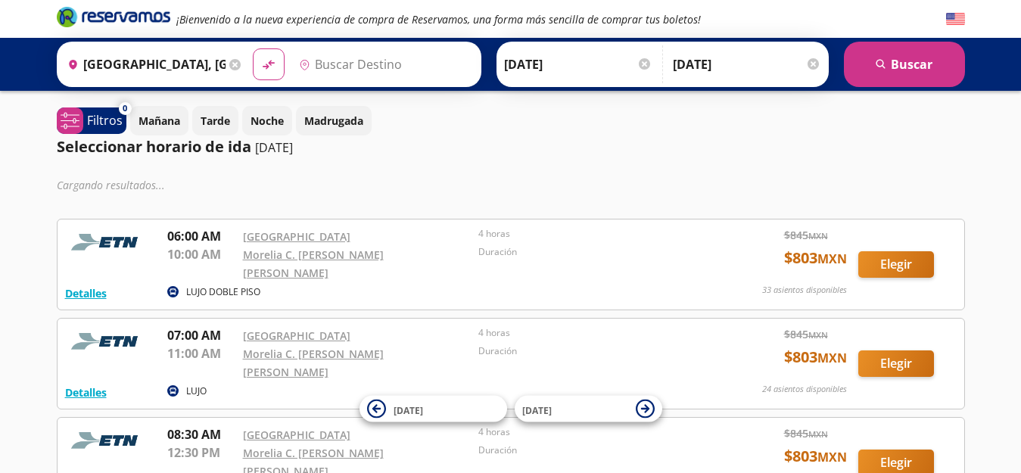
type input "[GEOGRAPHIC_DATA], [GEOGRAPHIC_DATA]"
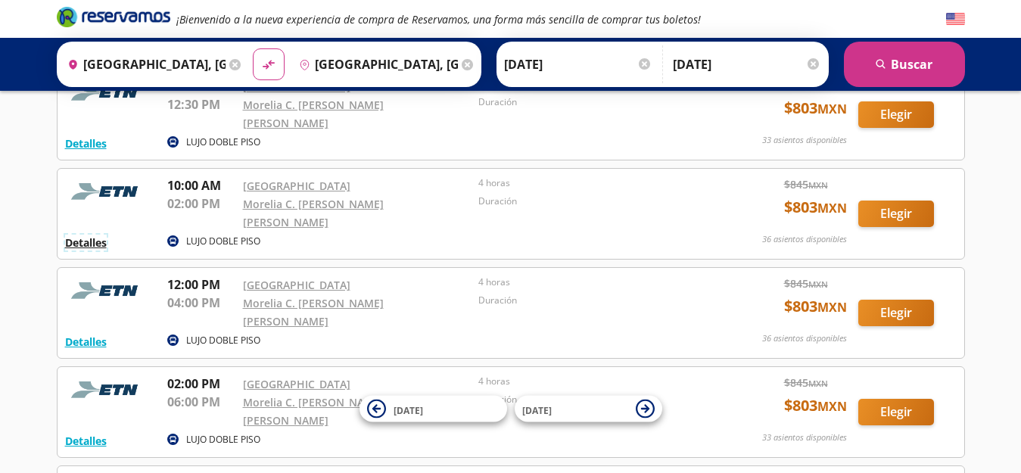
click at [89, 235] on button "Detalles" at bounding box center [86, 243] width 42 height 16
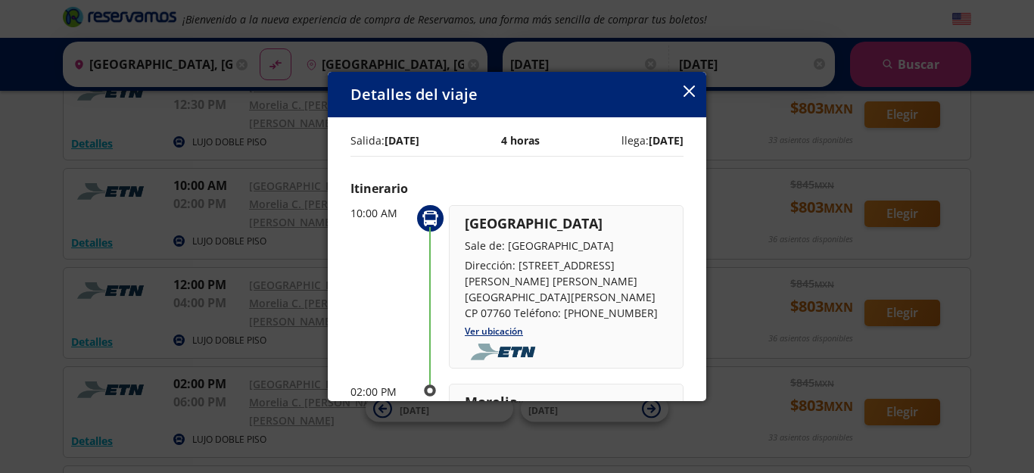
click at [688, 94] on icon "button" at bounding box center [689, 91] width 11 height 11
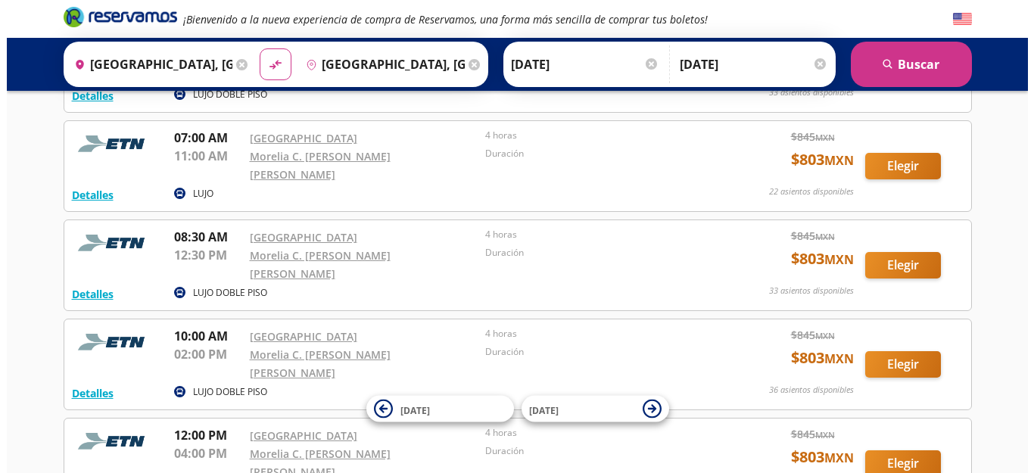
scroll to position [151, 0]
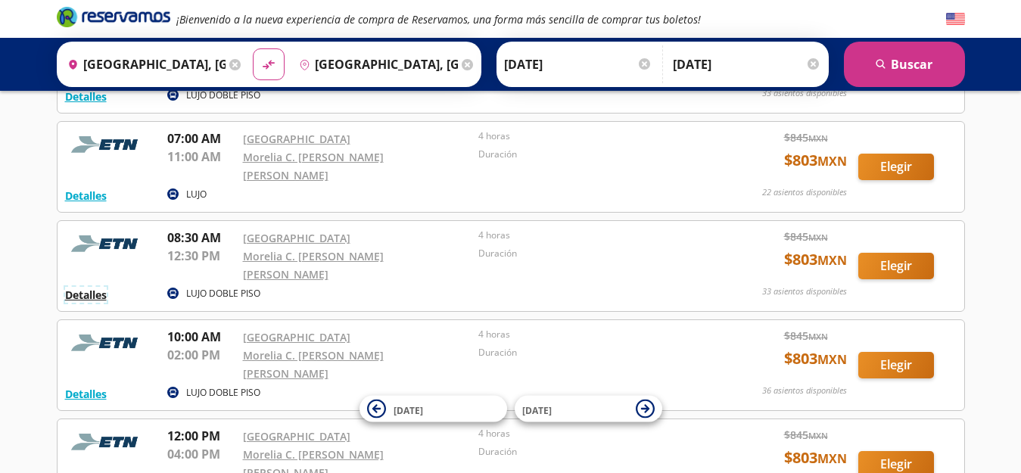
click at [95, 287] on button "Detalles" at bounding box center [86, 295] width 42 height 16
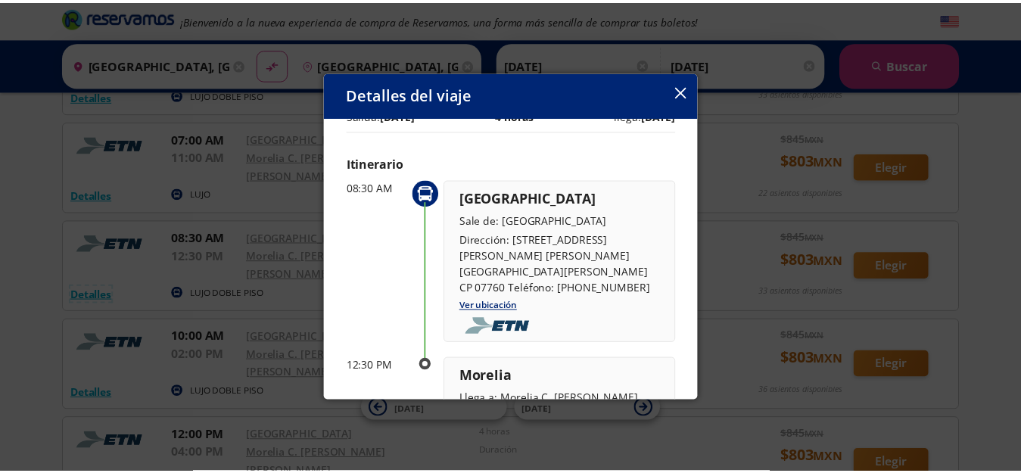
scroll to position [0, 0]
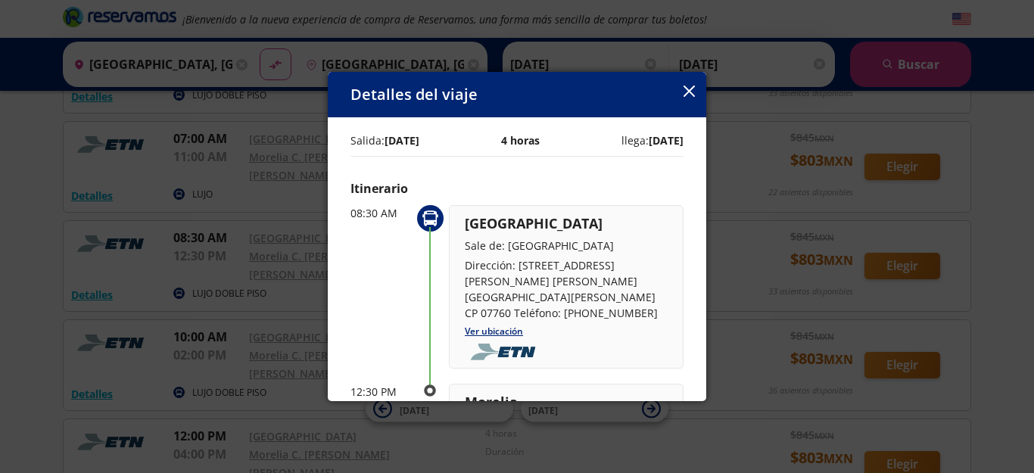
click at [686, 87] on icon "button" at bounding box center [689, 91] width 11 height 11
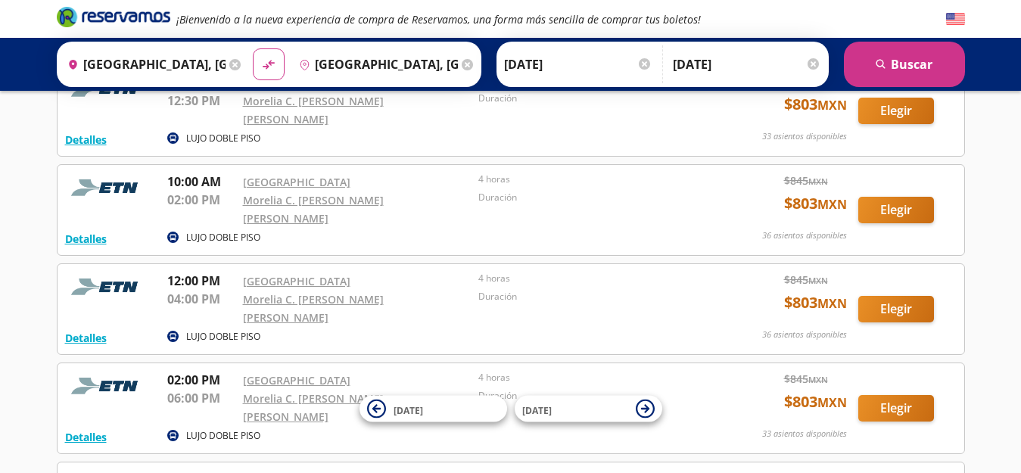
scroll to position [227, 0]
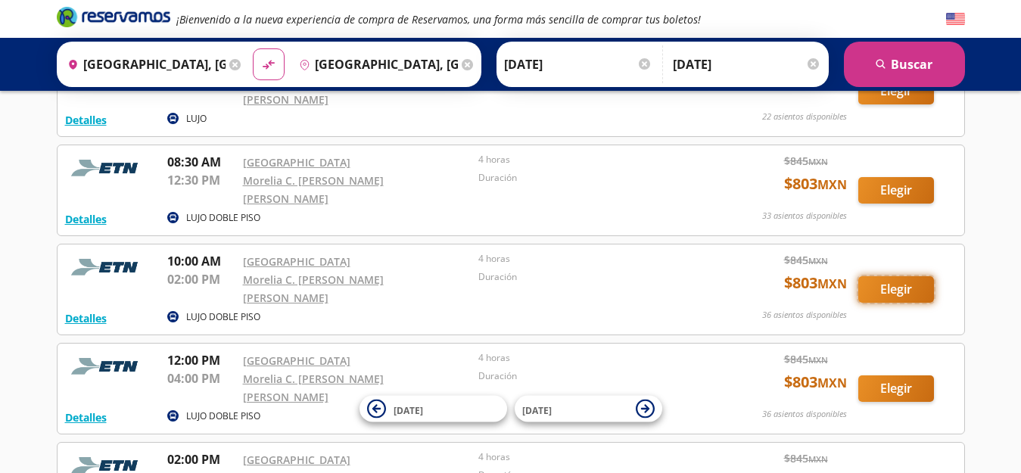
click at [887, 276] on button "Elegir" at bounding box center [896, 289] width 76 height 26
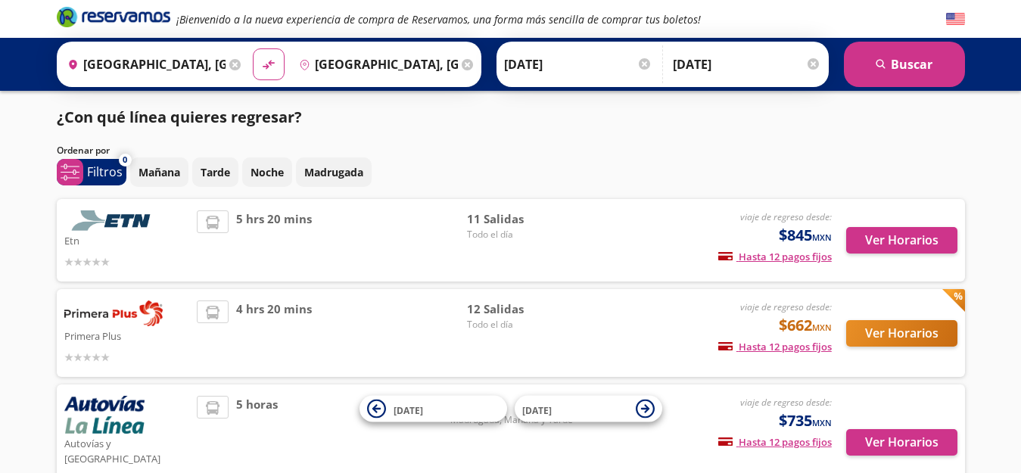
click at [142, 222] on img at bounding box center [113, 220] width 98 height 20
click at [904, 238] on button "Ver Horarios" at bounding box center [901, 240] width 111 height 26
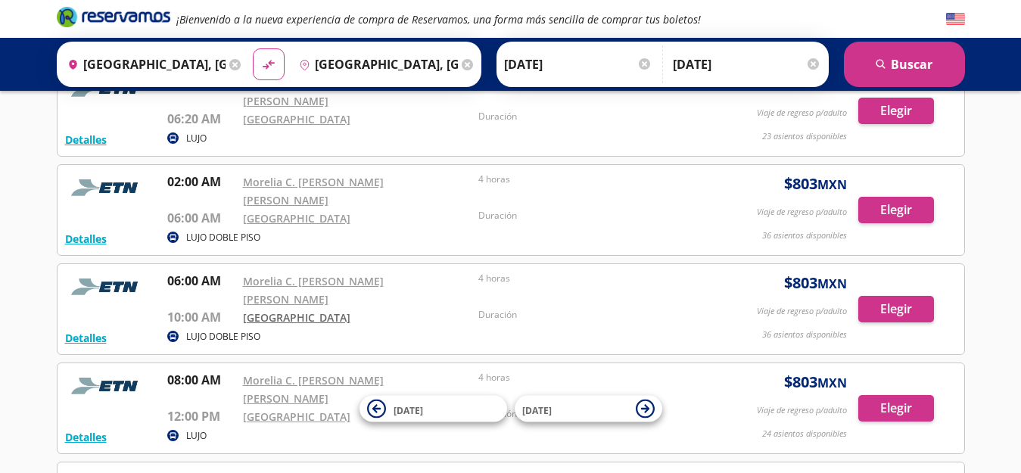
scroll to position [378, 0]
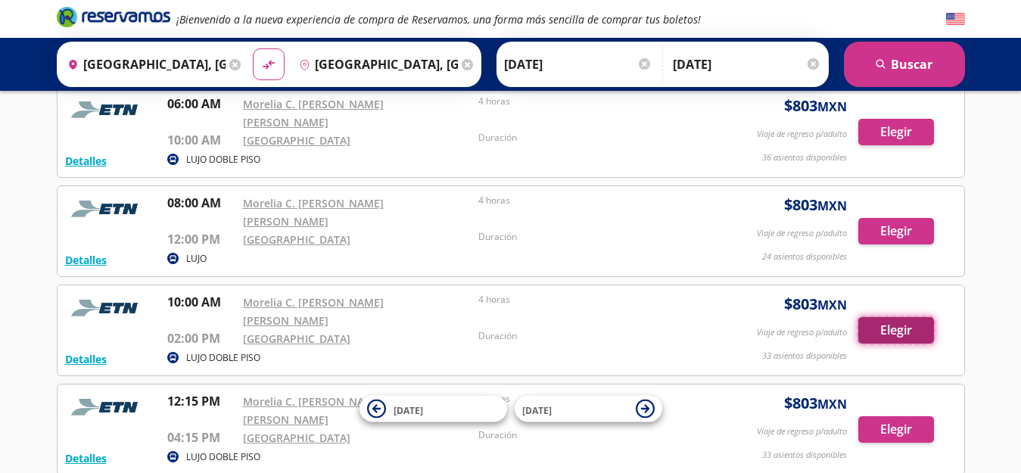
click at [899, 317] on button "Elegir" at bounding box center [896, 330] width 76 height 26
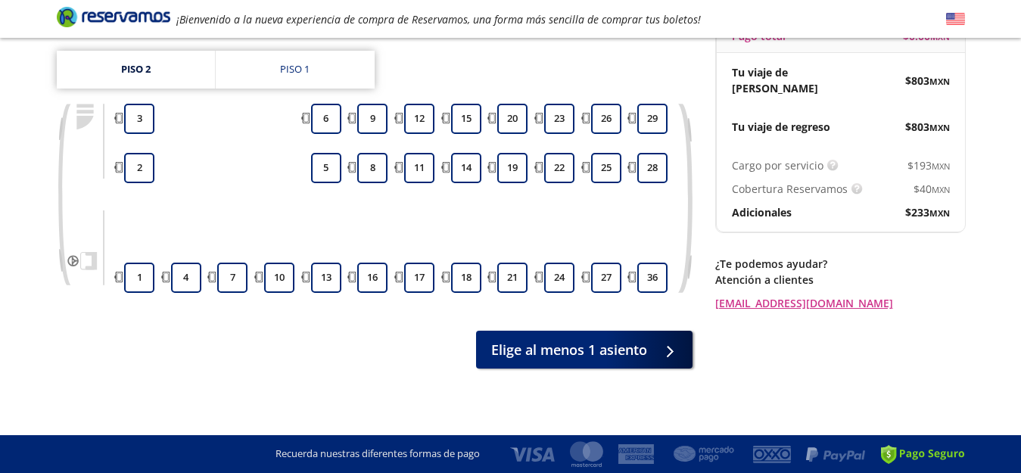
scroll to position [173, 0]
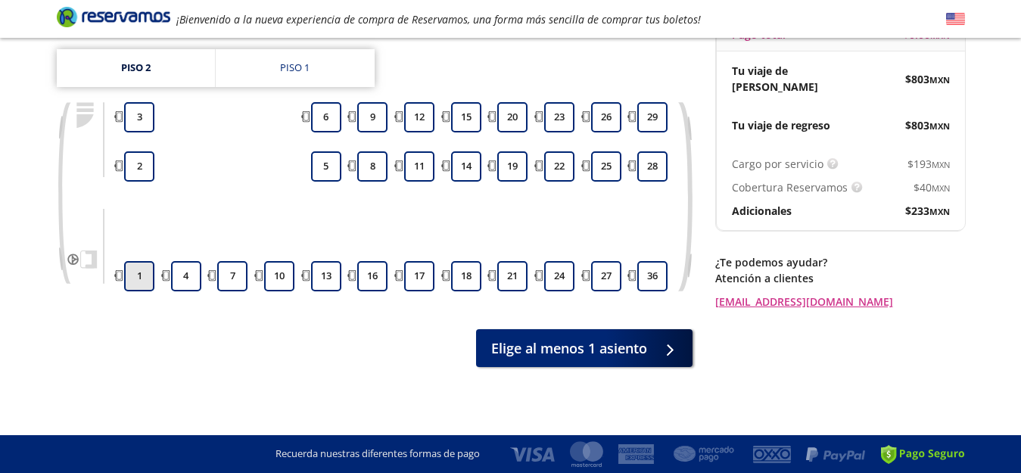
click at [138, 279] on button "1" at bounding box center [139, 276] width 30 height 30
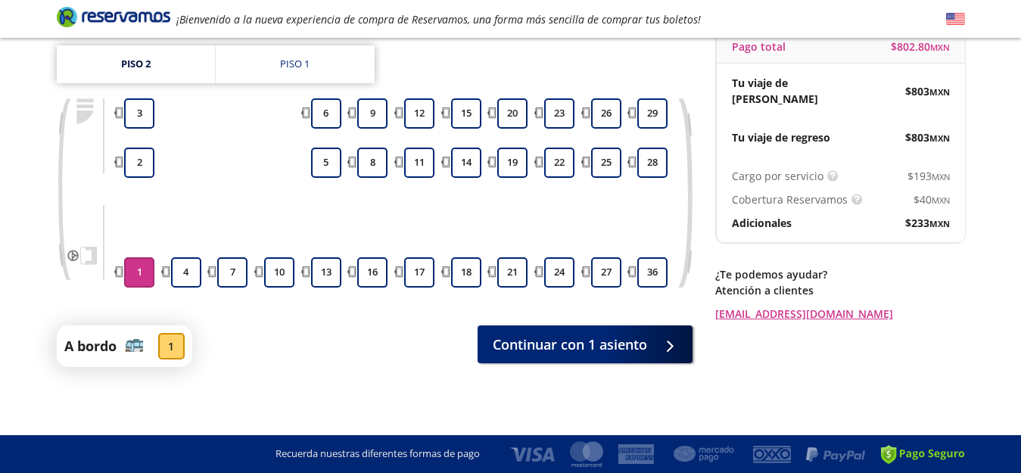
scroll to position [160, 0]
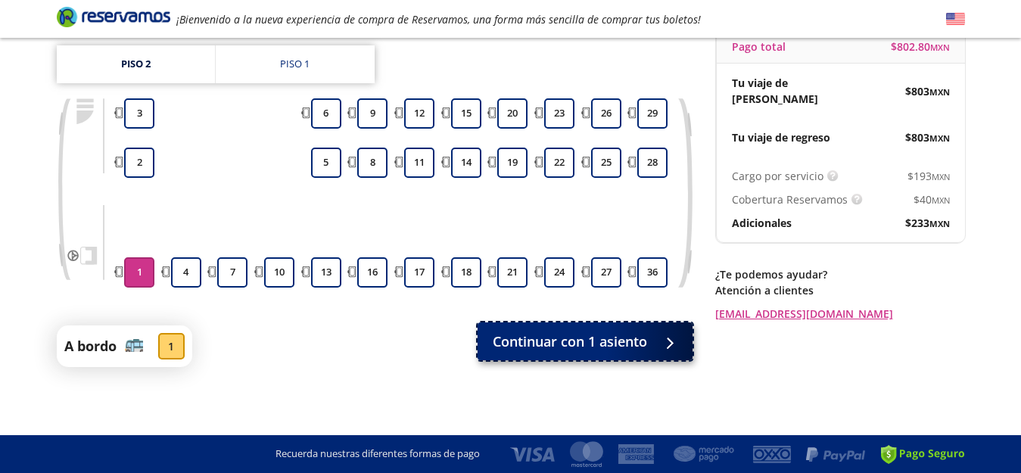
click at [565, 341] on span "Continuar con 1 asiento" at bounding box center [570, 342] width 154 height 20
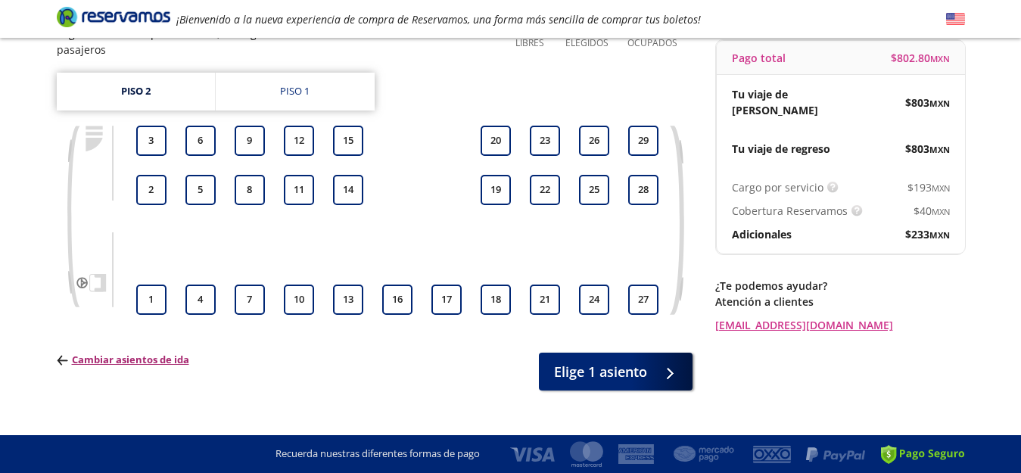
scroll to position [151, 0]
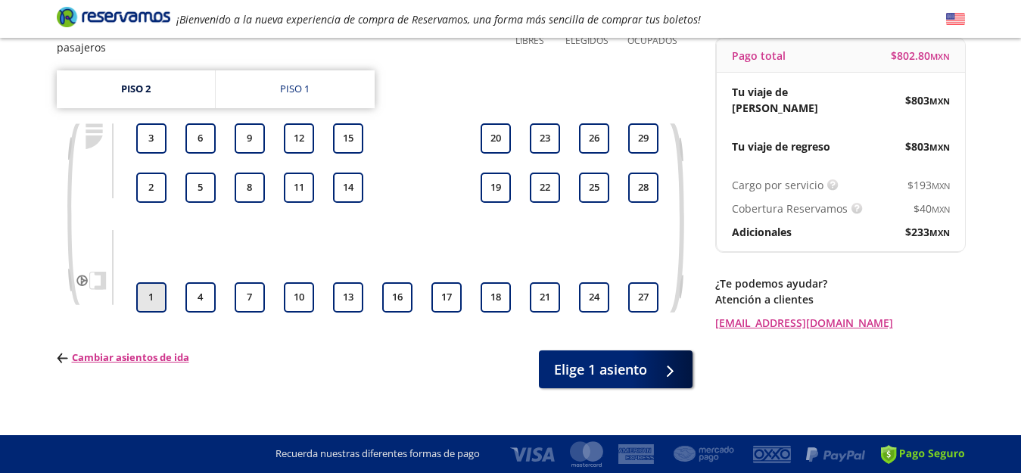
click at [152, 302] on button "1" at bounding box center [151, 297] width 30 height 30
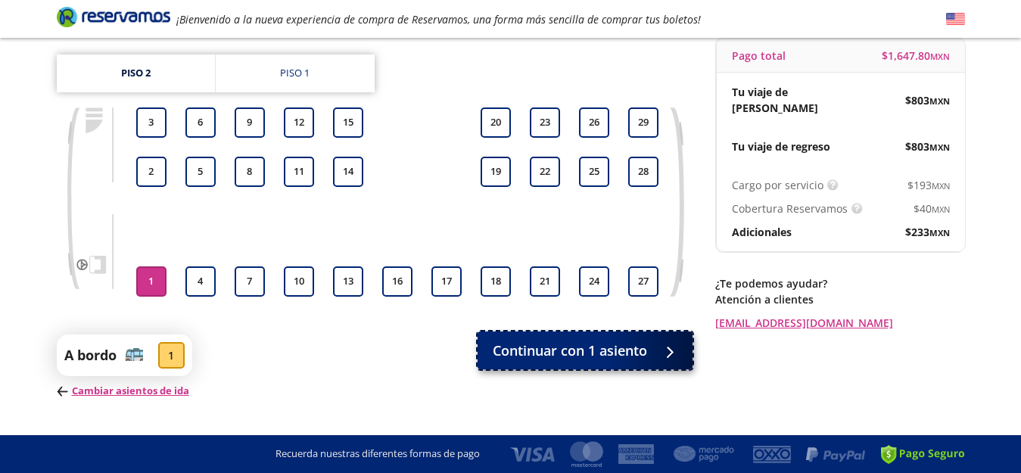
click at [683, 350] on button "Continuar con 1 asiento" at bounding box center [585, 351] width 215 height 38
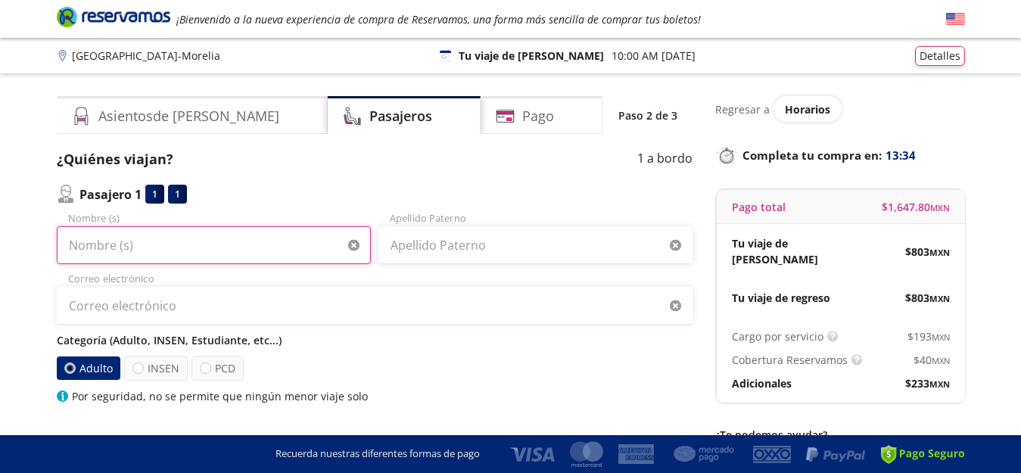
click at [171, 254] on input "Nombre (s)" at bounding box center [214, 245] width 314 height 38
type input "[PERSON_NAME]"
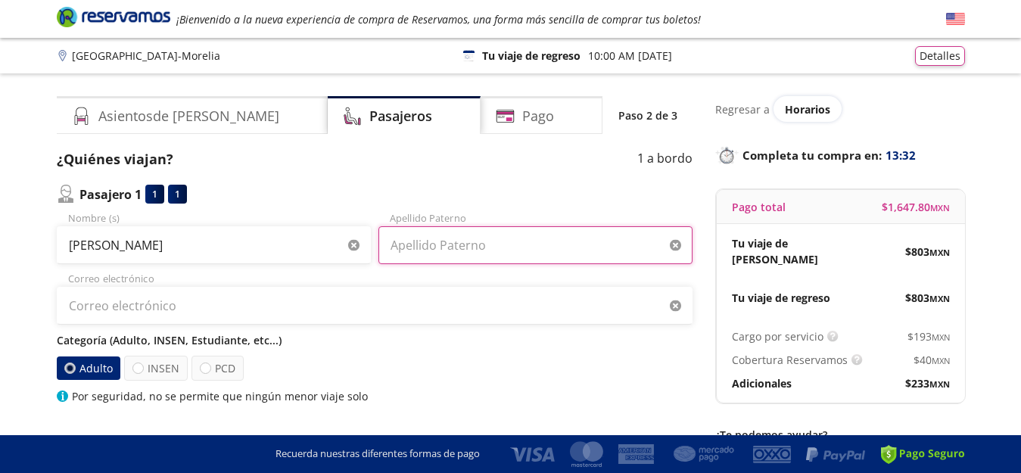
type input "[PERSON_NAME]"
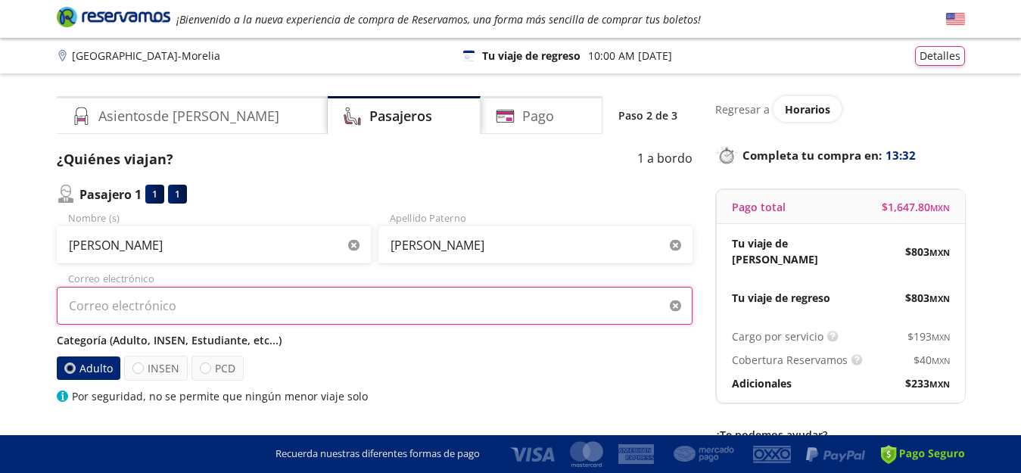
type input "[EMAIL_ADDRESS][DOMAIN_NAME]"
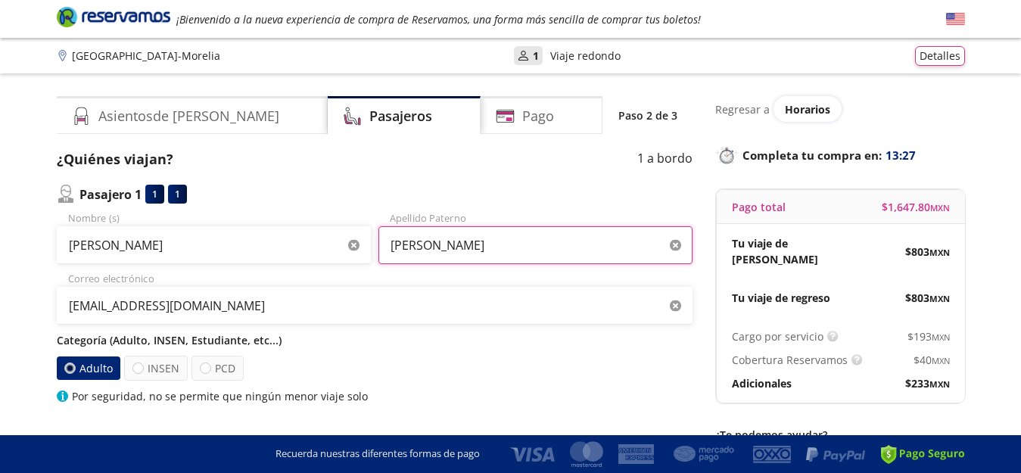
drag, startPoint x: 431, startPoint y: 244, endPoint x: 508, endPoint y: 245, distance: 77.2
click at [508, 245] on input "[PERSON_NAME]" at bounding box center [535, 245] width 314 height 38
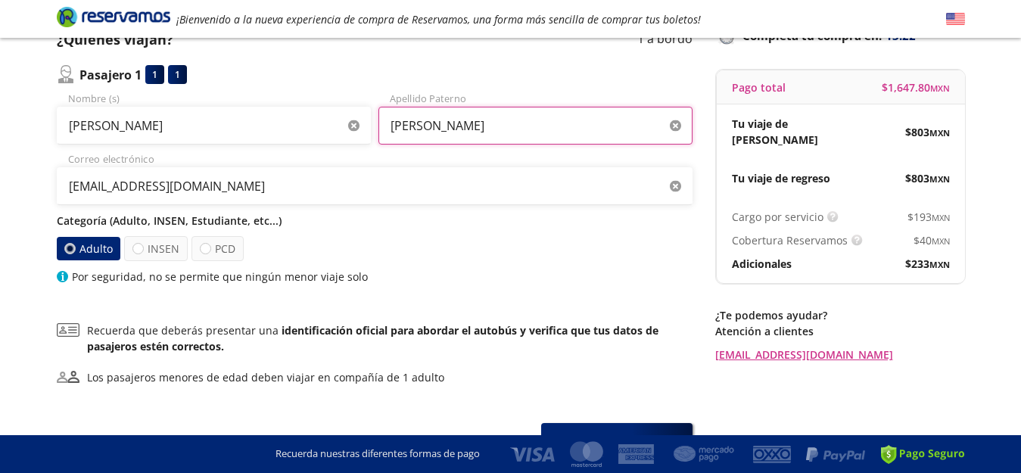
scroll to position [151, 0]
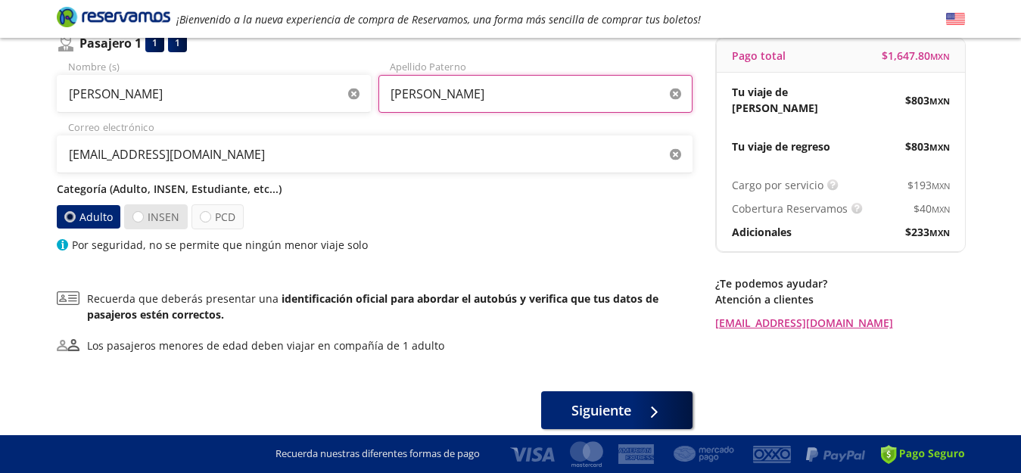
type input "[PERSON_NAME]"
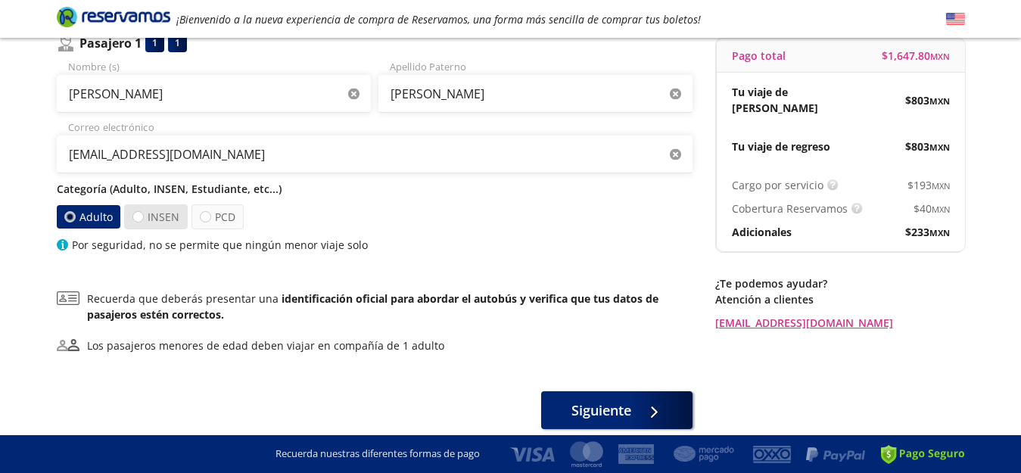
click at [131, 217] on label "INSEN" at bounding box center [156, 216] width 64 height 25
click at [133, 217] on input "INSEN" at bounding box center [138, 217] width 10 height 10
radio input "true"
radio input "false"
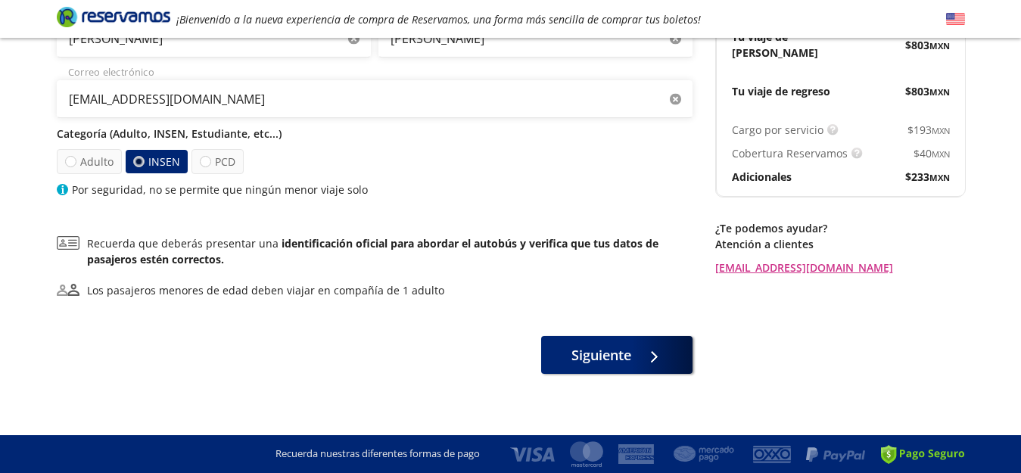
scroll to position [213, 0]
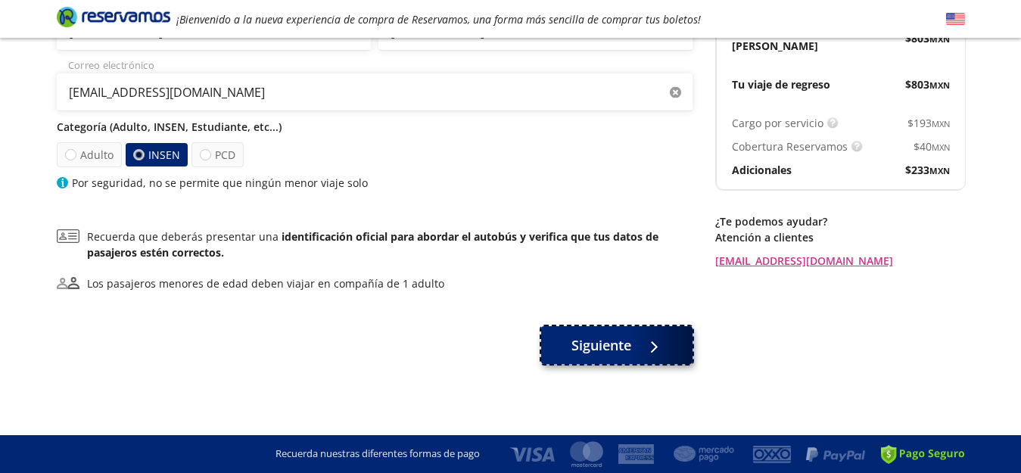
click at [584, 344] on span "Siguiente" at bounding box center [601, 345] width 60 height 20
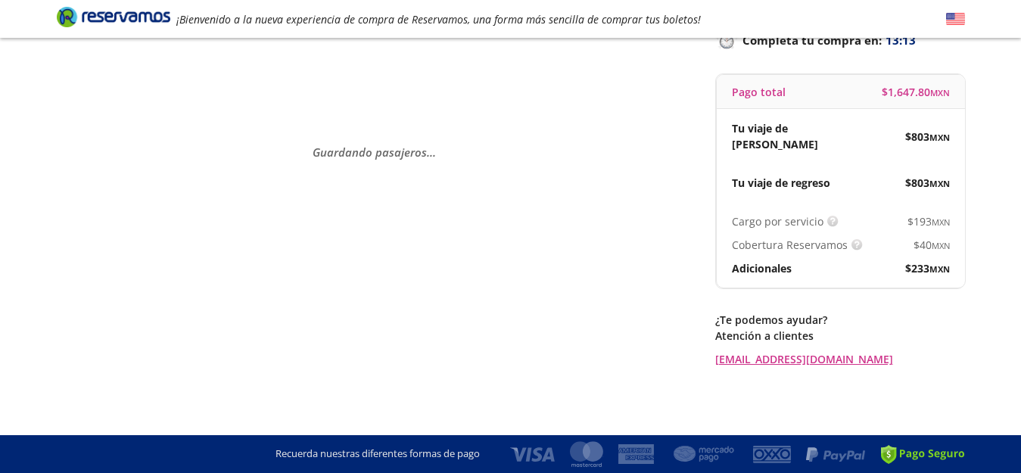
scroll to position [0, 0]
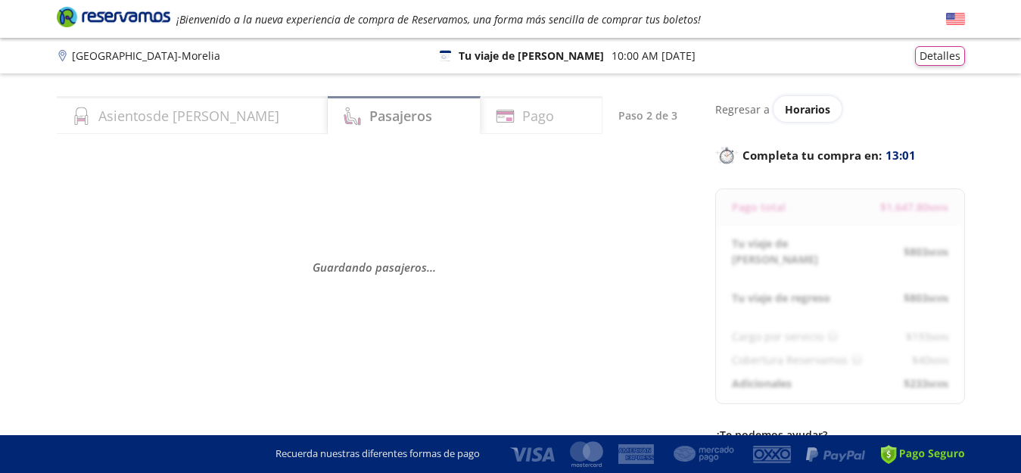
select select "MX"
